Goal: Transaction & Acquisition: Purchase product/service

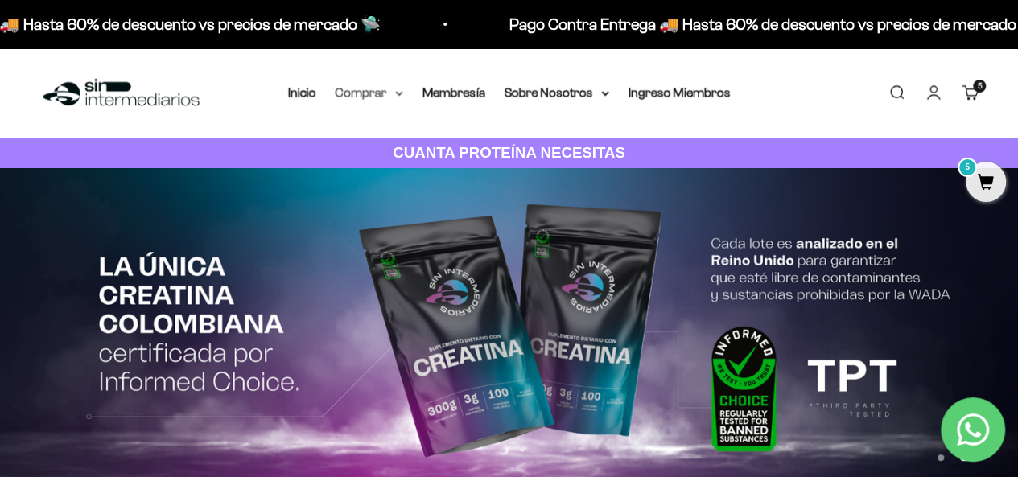
drag, startPoint x: 382, startPoint y: 89, endPoint x: 355, endPoint y: 93, distance: 27.7
click at [384, 89] on summary "Comprar" at bounding box center [370, 92] width 68 height 21
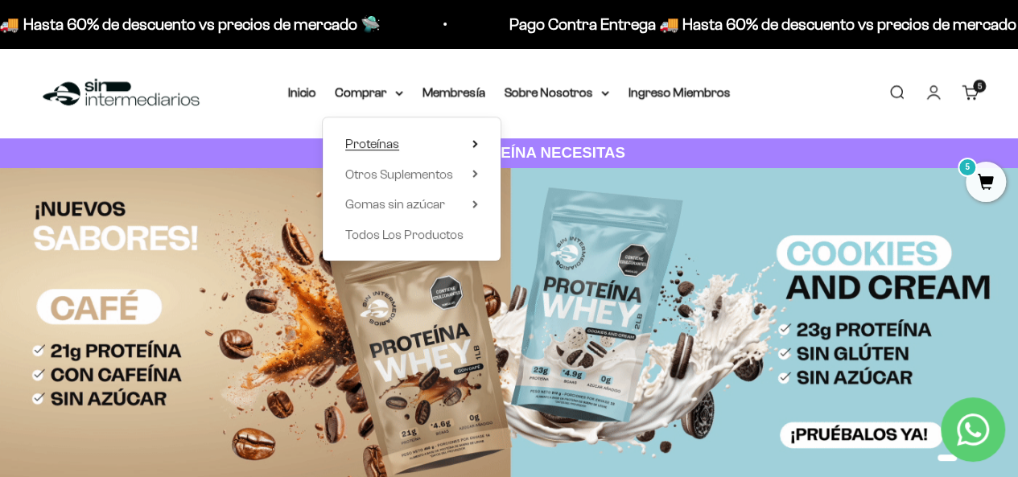
click at [407, 134] on summary "Proteínas" at bounding box center [411, 144] width 133 height 21
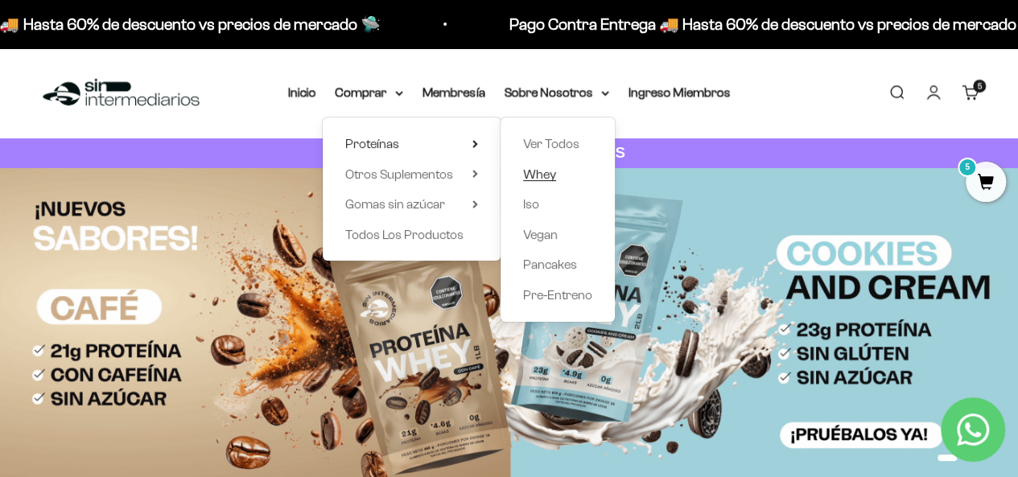
click at [546, 167] on span "Whey" at bounding box center [539, 174] width 33 height 14
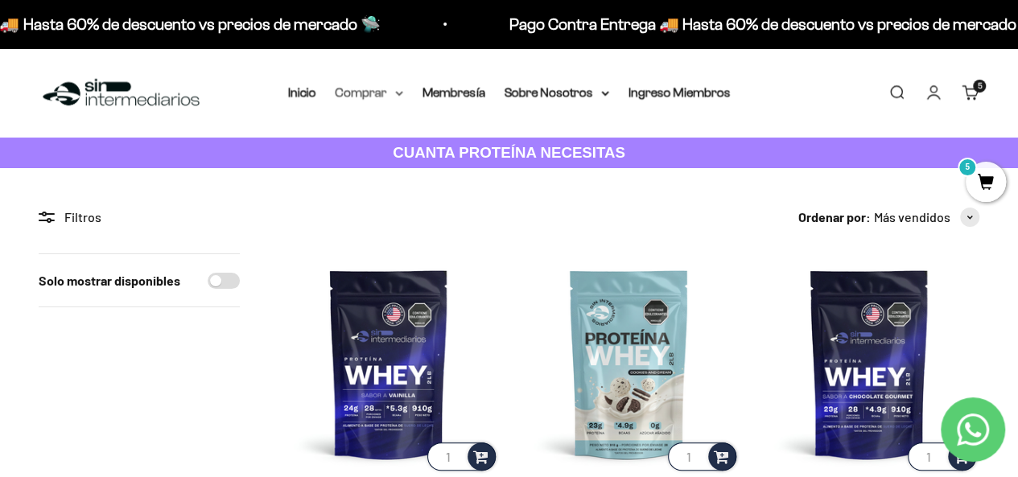
click at [376, 89] on summary "Comprar" at bounding box center [370, 92] width 68 height 21
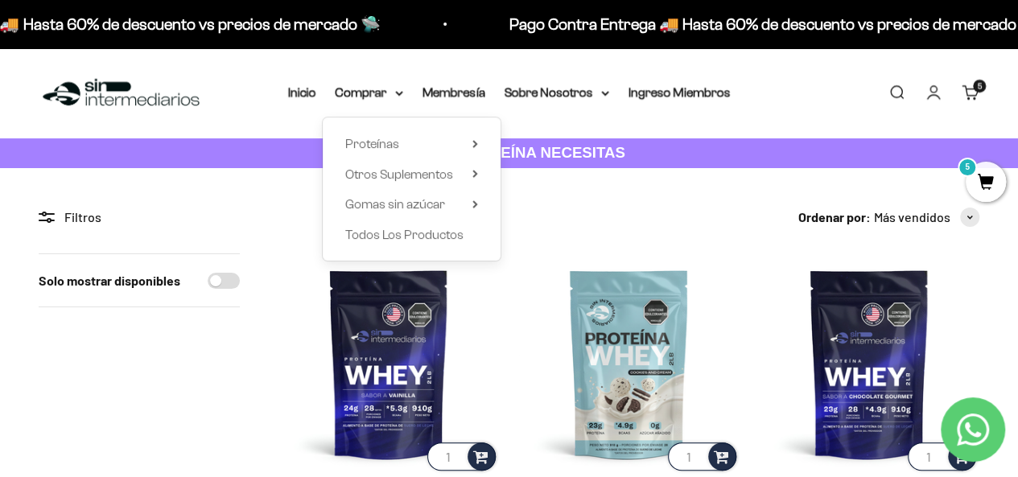
click at [485, 138] on div "Proteínas Ver Todos Whey Iso Vegan" at bounding box center [412, 188] width 178 height 143
click at [476, 141] on icon at bounding box center [474, 144] width 3 height 6
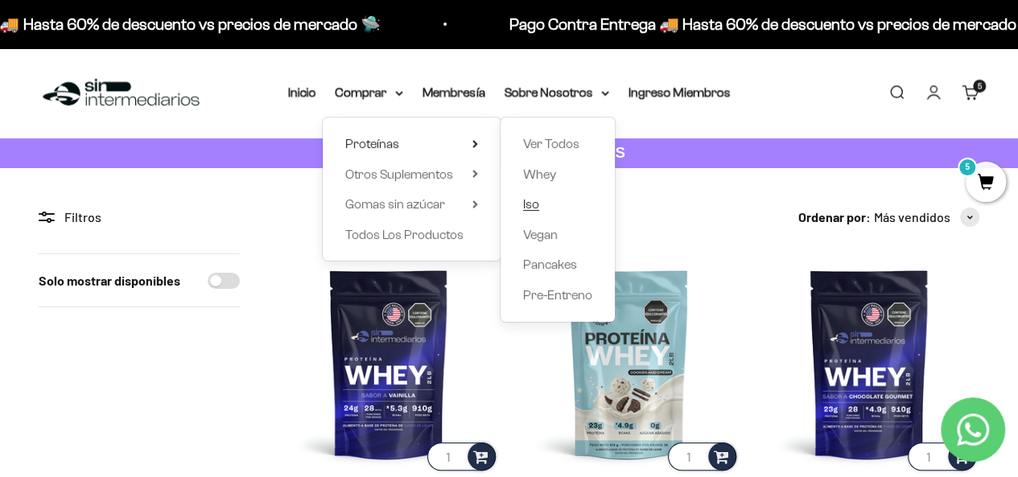
click at [526, 197] on span "Iso" at bounding box center [531, 204] width 16 height 14
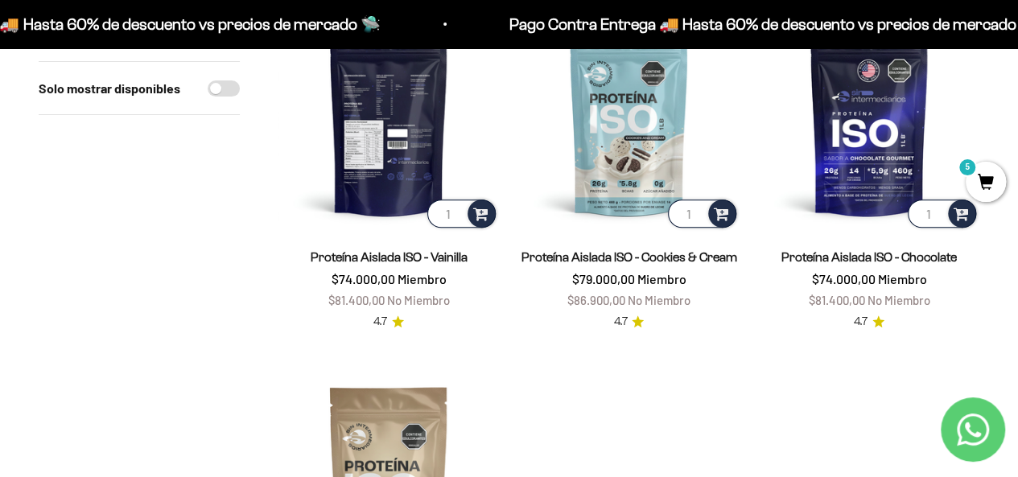
scroll to position [241, 0]
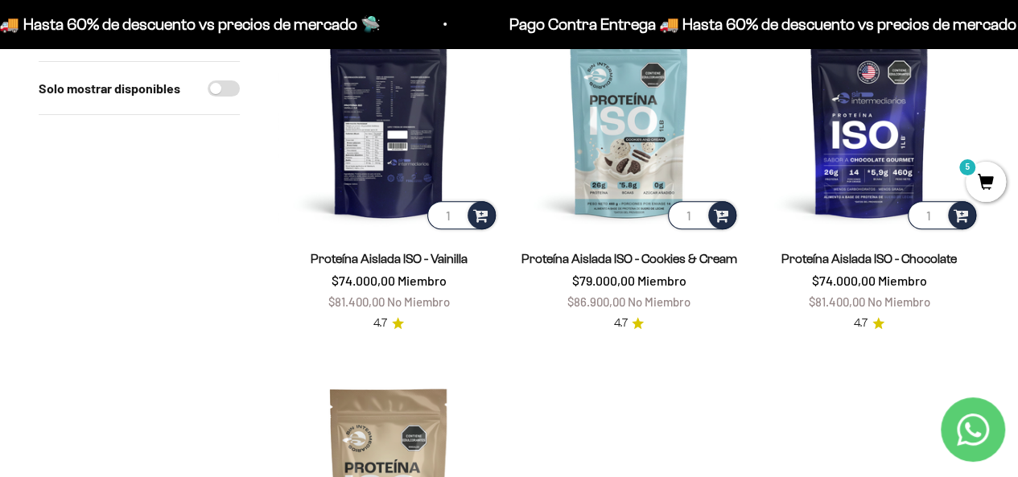
click at [386, 193] on img at bounding box center [388, 122] width 220 height 220
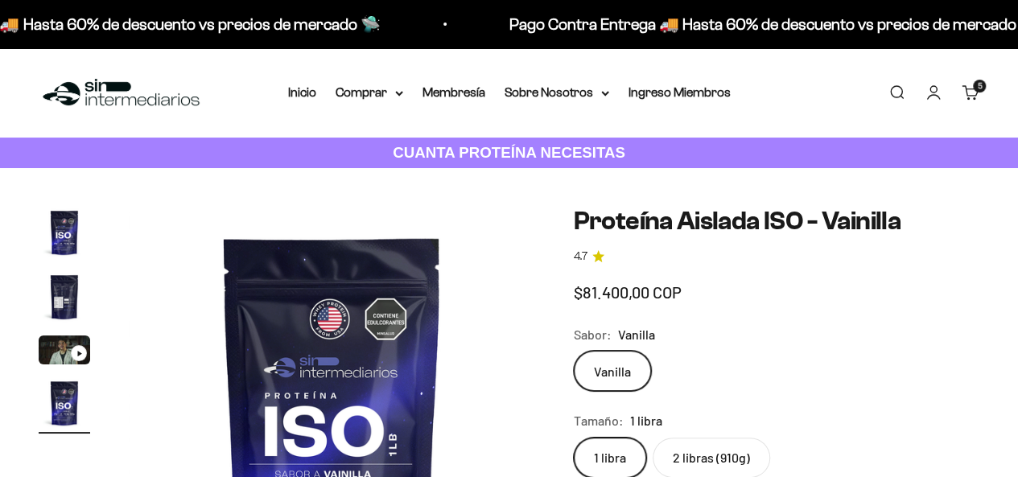
click at [706, 438] on label "2 libras (910g)" at bounding box center [711, 458] width 117 height 40
click at [574, 437] on input "2 libras (910g)" at bounding box center [573, 437] width 1 height 1
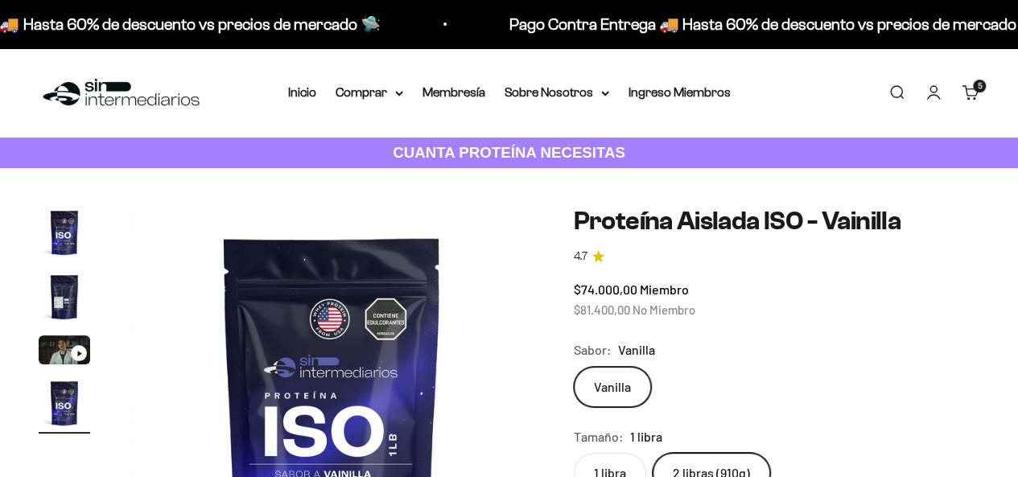
scroll to position [0, 1263]
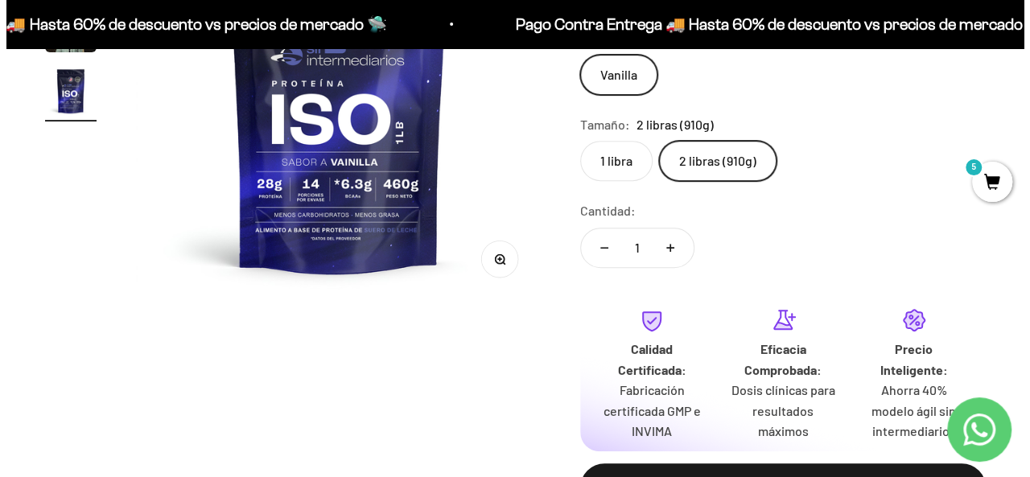
scroll to position [322, 0]
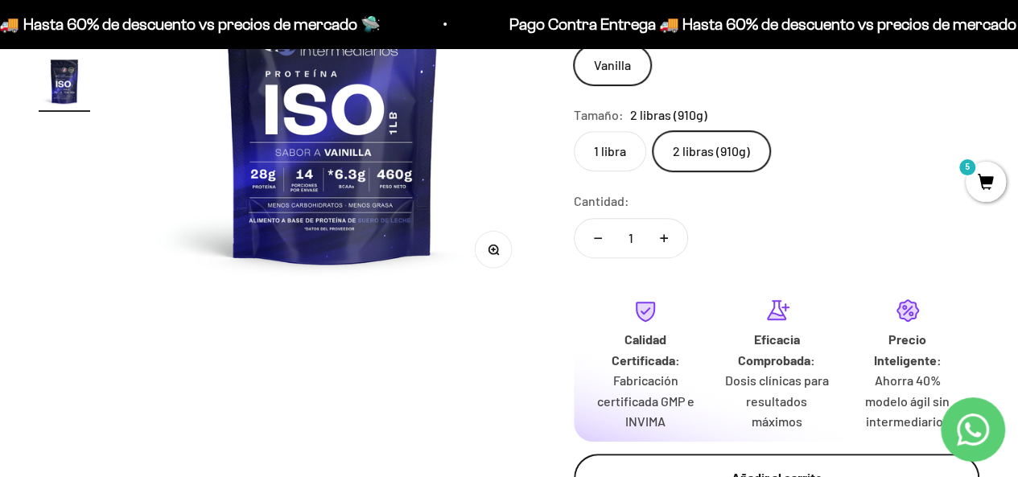
click at [723, 467] on div "Añadir al carrito" at bounding box center [776, 477] width 341 height 21
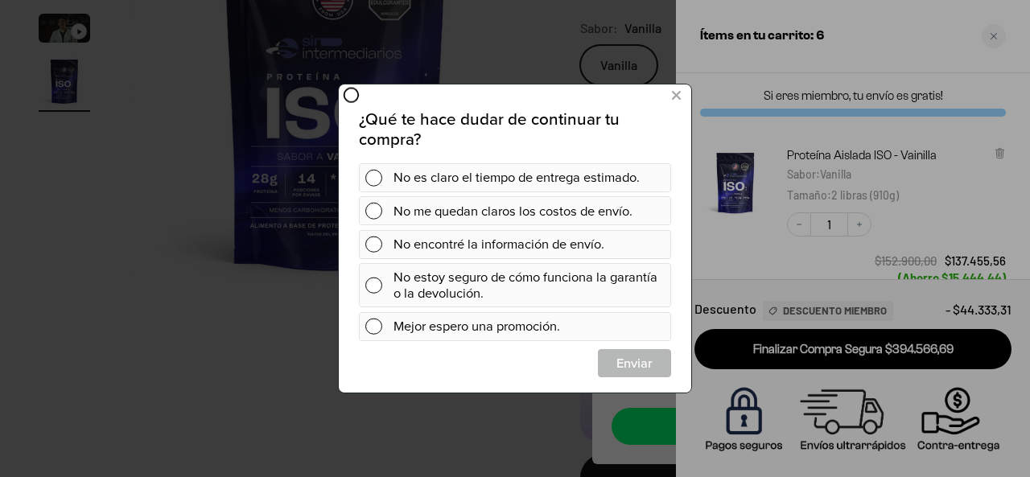
scroll to position [0, 0]
click at [675, 94] on icon at bounding box center [676, 95] width 9 height 22
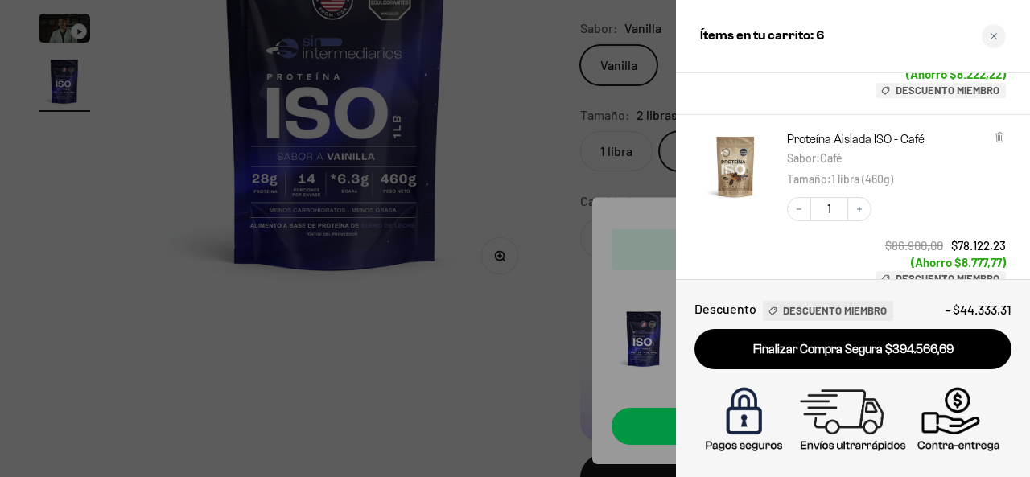
scroll to position [402, 0]
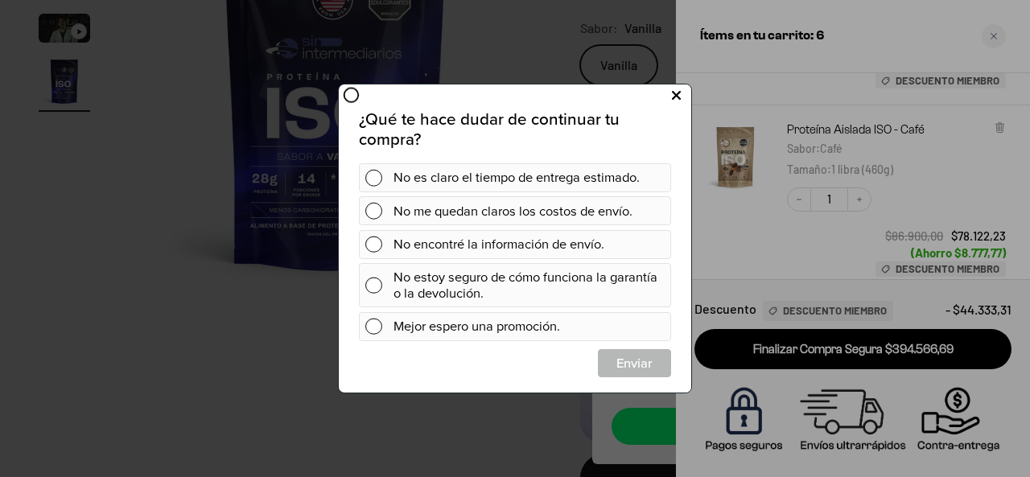
click at [677, 91] on icon at bounding box center [676, 95] width 9 height 22
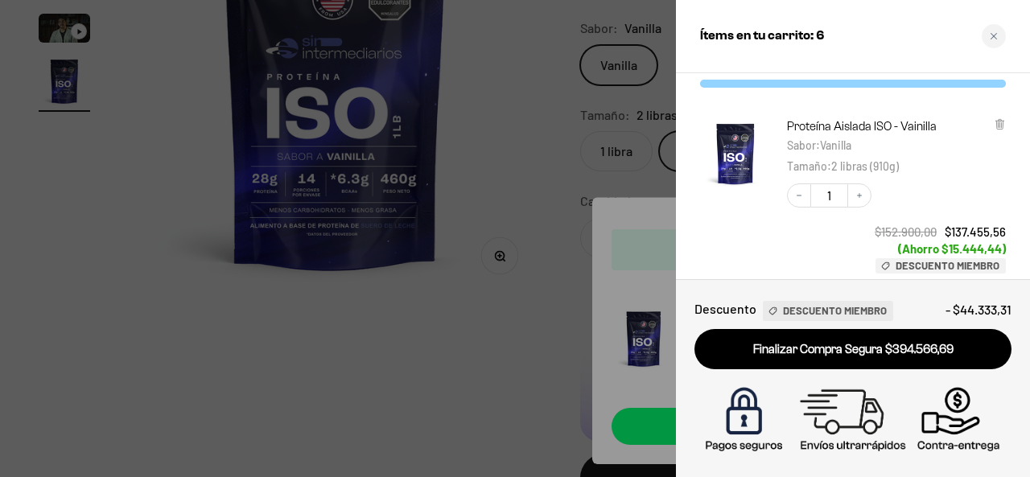
scroll to position [0, 0]
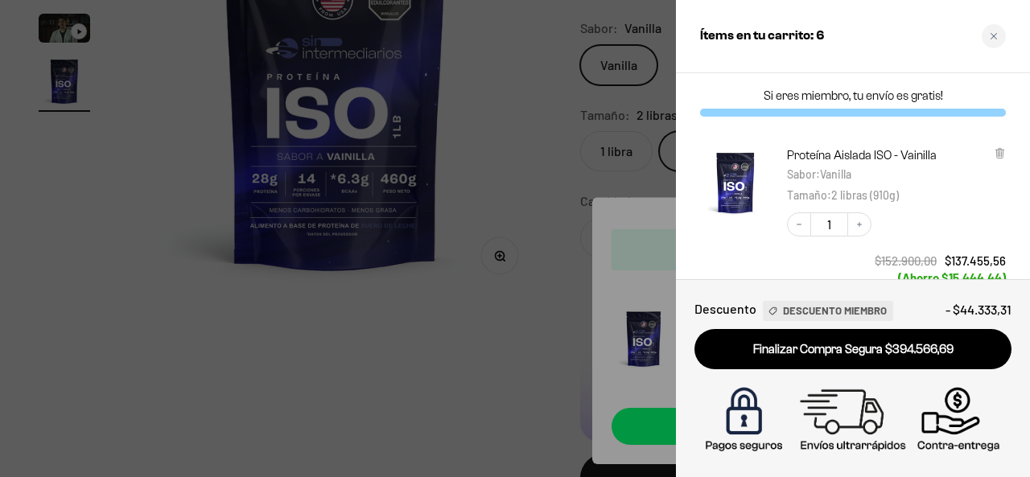
click at [993, 153] on div "Proteína Aislada ISO - Vainilla Sabor : Vanilla Tamaño : 2 libras (910g)" at bounding box center [896, 175] width 219 height 57
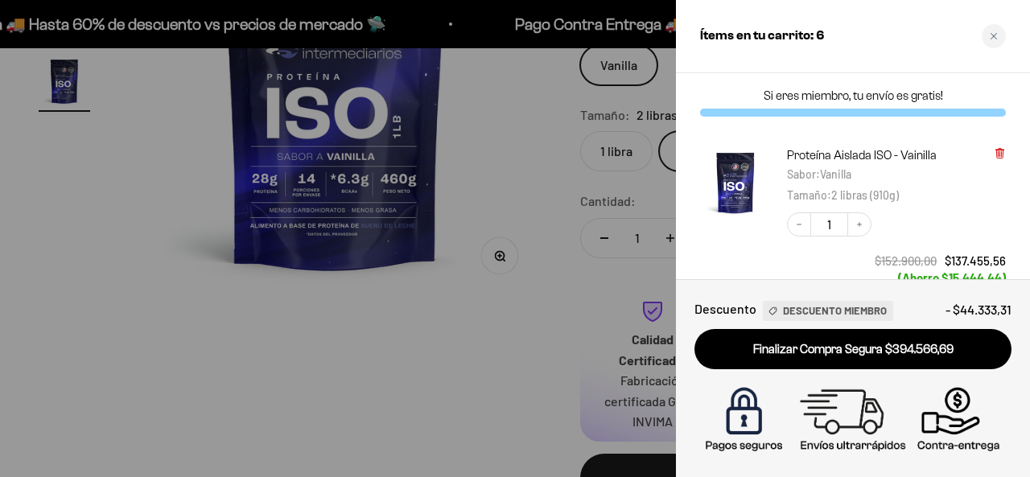
click at [997, 154] on icon at bounding box center [1000, 153] width 12 height 12
